Goal: Information Seeking & Learning: Learn about a topic

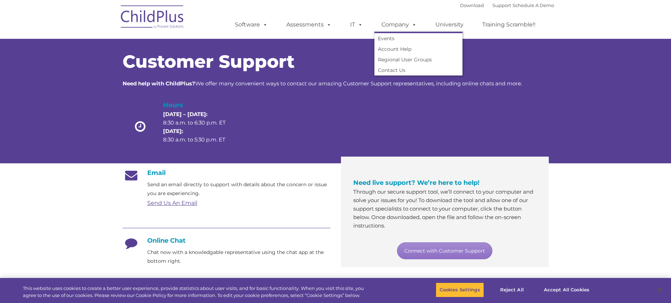
click at [409, 24] on span at bounding box center [413, 24] width 8 height 7
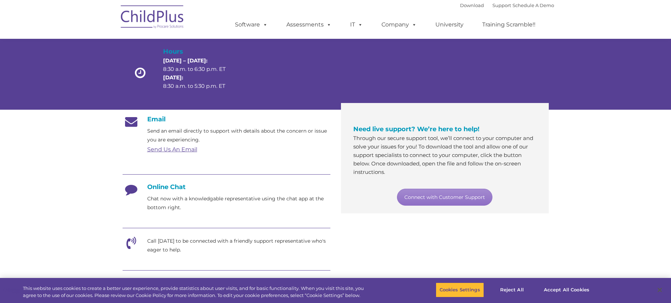
scroll to position [53, 0]
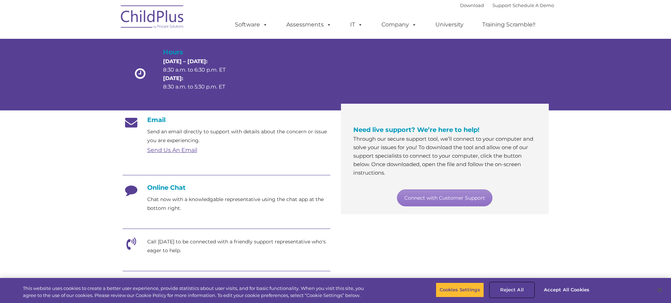
click at [514, 291] on button "Reject All" at bounding box center [512, 289] width 44 height 15
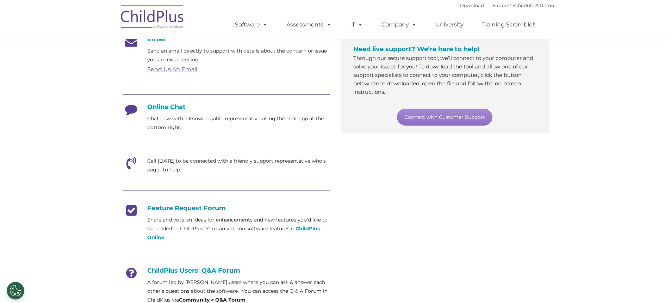
scroll to position [132, 0]
click at [493, 4] on link "Support" at bounding box center [502, 5] width 19 height 6
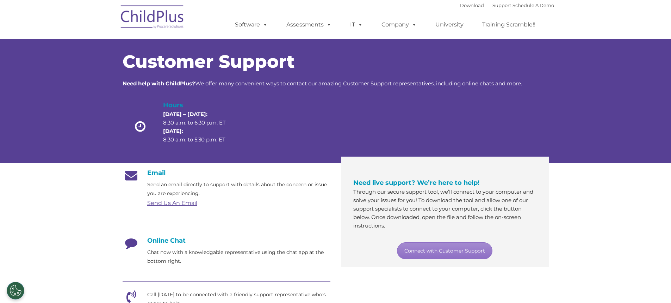
click at [449, 24] on link "University" at bounding box center [449, 25] width 42 height 14
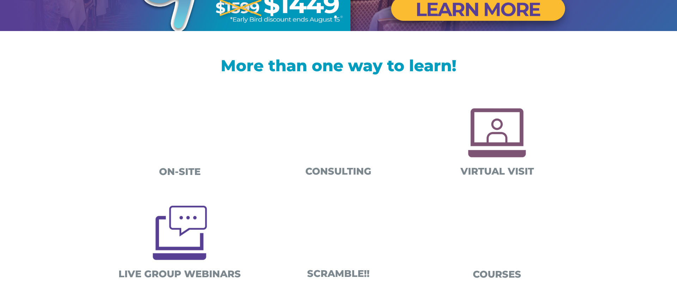
scroll to position [197, 0]
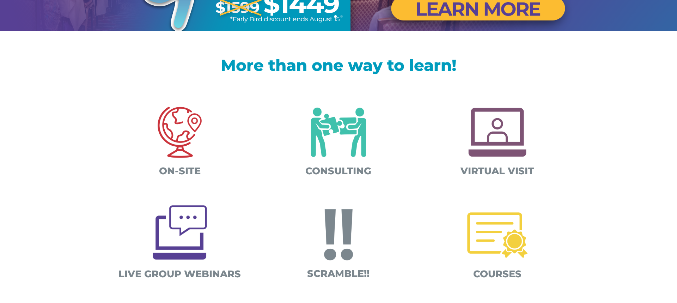
click at [360, 137] on img at bounding box center [339, 132] width 74 height 74
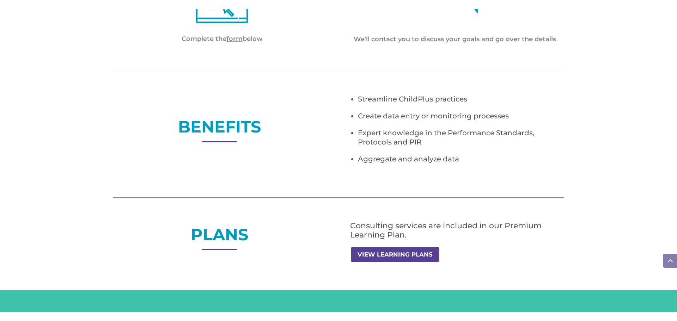
scroll to position [423, 0]
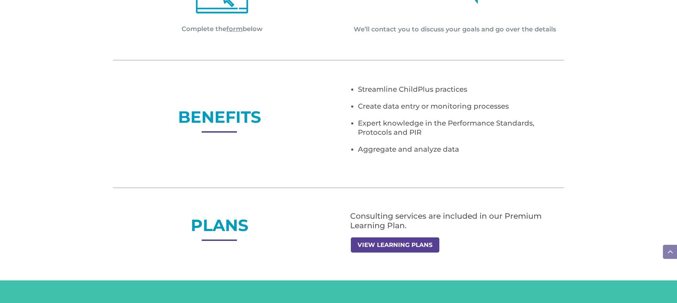
click at [382, 246] on link "VIEW LEARNING PLANS" at bounding box center [395, 244] width 88 height 15
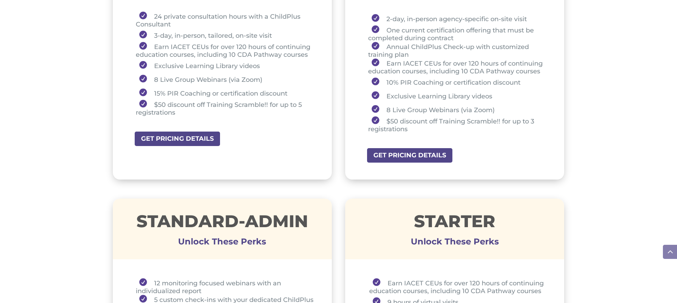
scroll to position [338, 0]
